Goal: Task Accomplishment & Management: Use online tool/utility

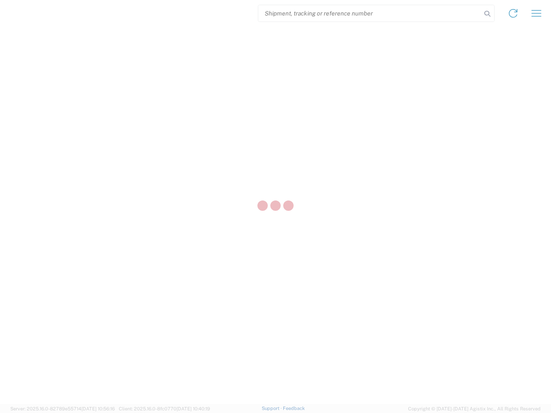
select select "US"
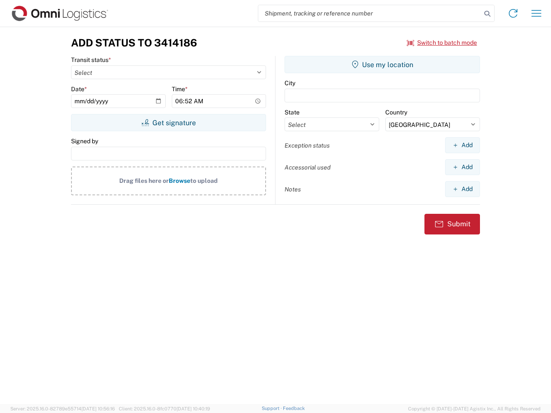
click at [369, 13] on input "search" at bounding box center [369, 13] width 223 height 16
click at [487, 14] on icon at bounding box center [487, 14] width 12 height 12
click at [513, 13] on icon at bounding box center [513, 13] width 14 height 14
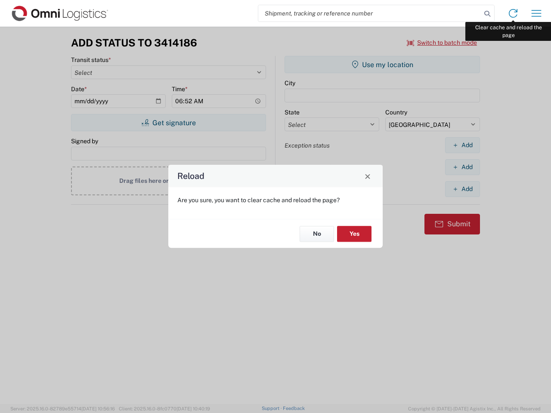
click at [536, 13] on div "Reload Are you sure, you want to clear cache and reload the page? No Yes" at bounding box center [275, 206] width 551 height 413
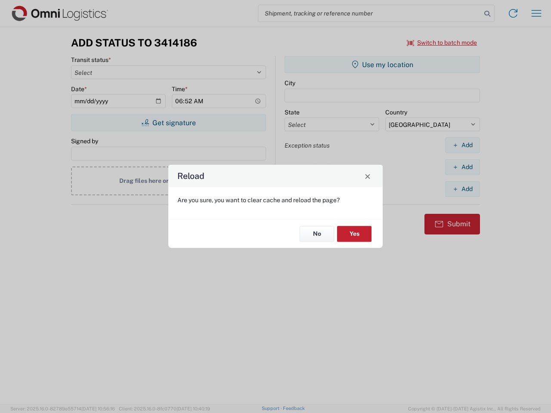
click at [442, 43] on div "Reload Are you sure, you want to clear cache and reload the page? No Yes" at bounding box center [275, 206] width 551 height 413
click at [168, 123] on div "Reload Are you sure, you want to clear cache and reload the page? No Yes" at bounding box center [275, 206] width 551 height 413
click at [382, 65] on div "Reload Are you sure, you want to clear cache and reload the page? No Yes" at bounding box center [275, 206] width 551 height 413
click at [462, 145] on div "Reload Are you sure, you want to clear cache and reload the page? No Yes" at bounding box center [275, 206] width 551 height 413
click at [462, 167] on div "Reload Are you sure, you want to clear cache and reload the page? No Yes" at bounding box center [275, 206] width 551 height 413
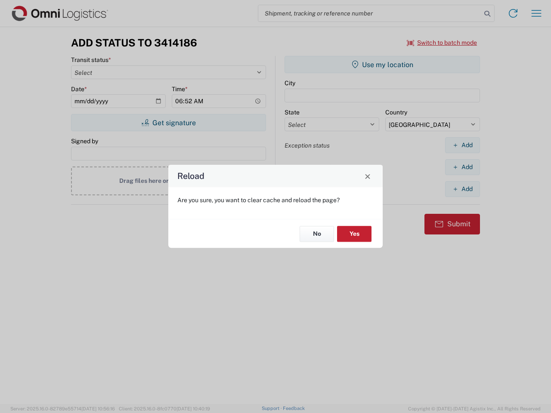
click at [462, 189] on div "Reload Are you sure, you want to clear cache and reload the page? No Yes" at bounding box center [275, 206] width 551 height 413
